Goal: Obtain resource: Obtain resource

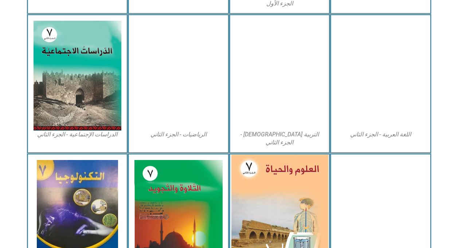
scroll to position [364, 0]
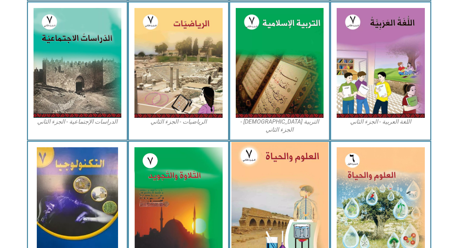
click at [293, 173] on img at bounding box center [279, 201] width 97 height 118
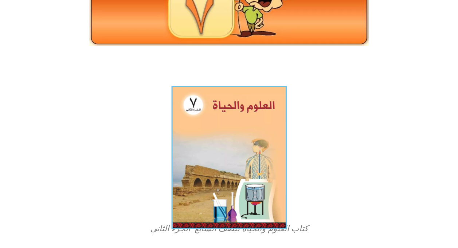
scroll to position [162, 0]
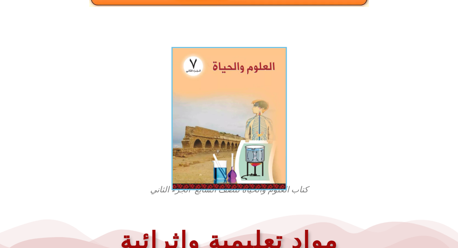
click at [261, 102] on img at bounding box center [228, 119] width 115 height 144
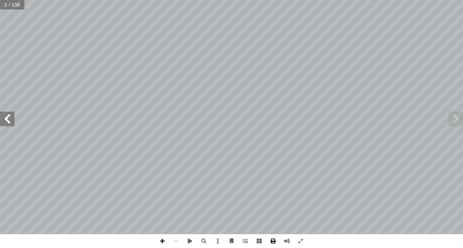
click at [274, 243] on span at bounding box center [273, 242] width 14 height 14
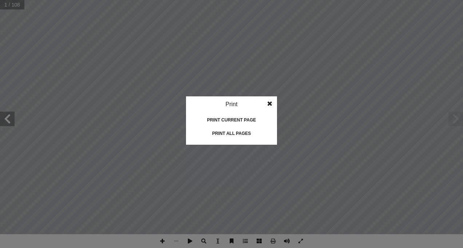
click at [226, 137] on div "Print all pages" at bounding box center [231, 134] width 73 height 12
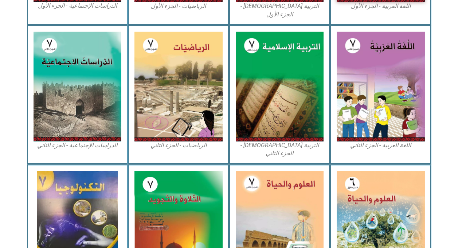
scroll to position [402, 0]
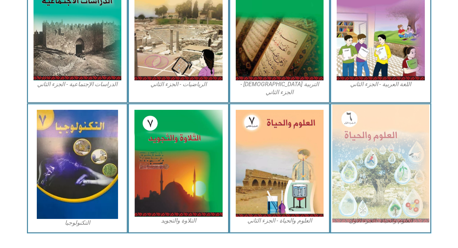
click at [373, 164] on img at bounding box center [380, 164] width 97 height 118
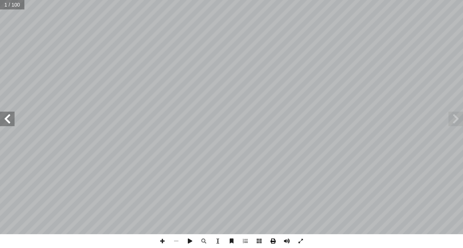
click at [273, 242] on span at bounding box center [273, 242] width 14 height 14
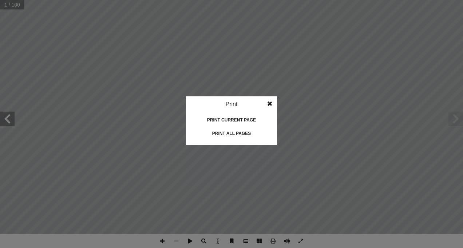
click at [239, 136] on div "Print all pages" at bounding box center [231, 134] width 73 height 12
